Goal: Check status

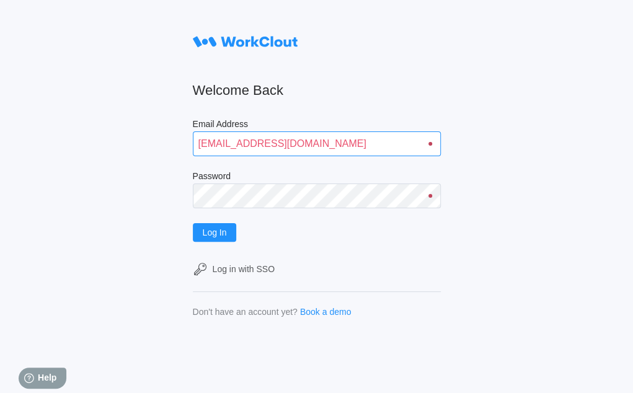
type input "[EMAIL_ADDRESS][DOMAIN_NAME]"
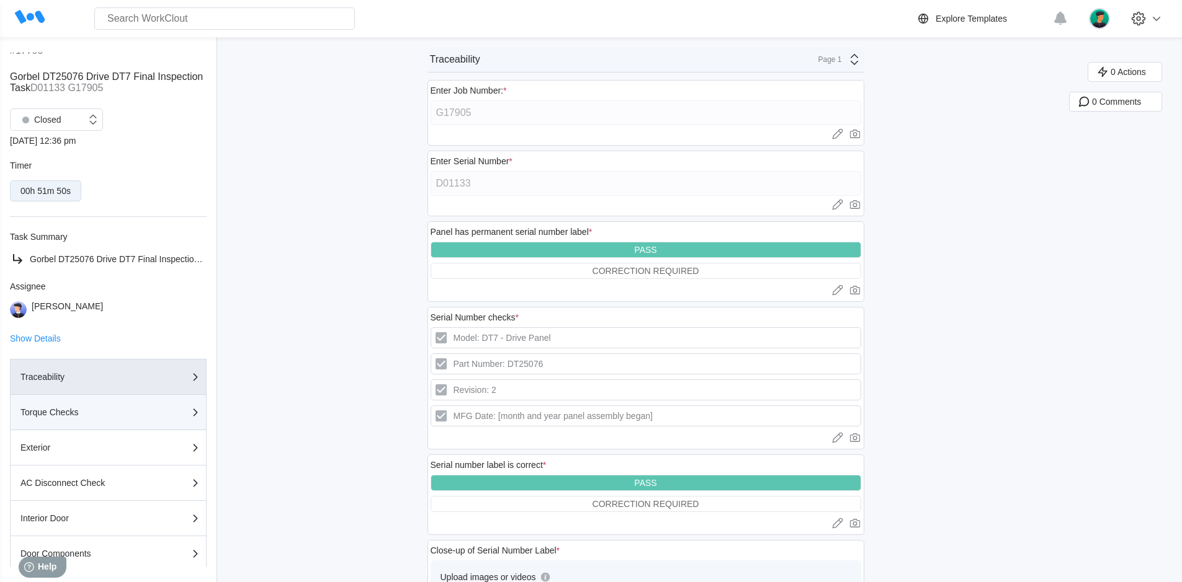
scroll to position [62, 0]
